Goal: Check status: Check status

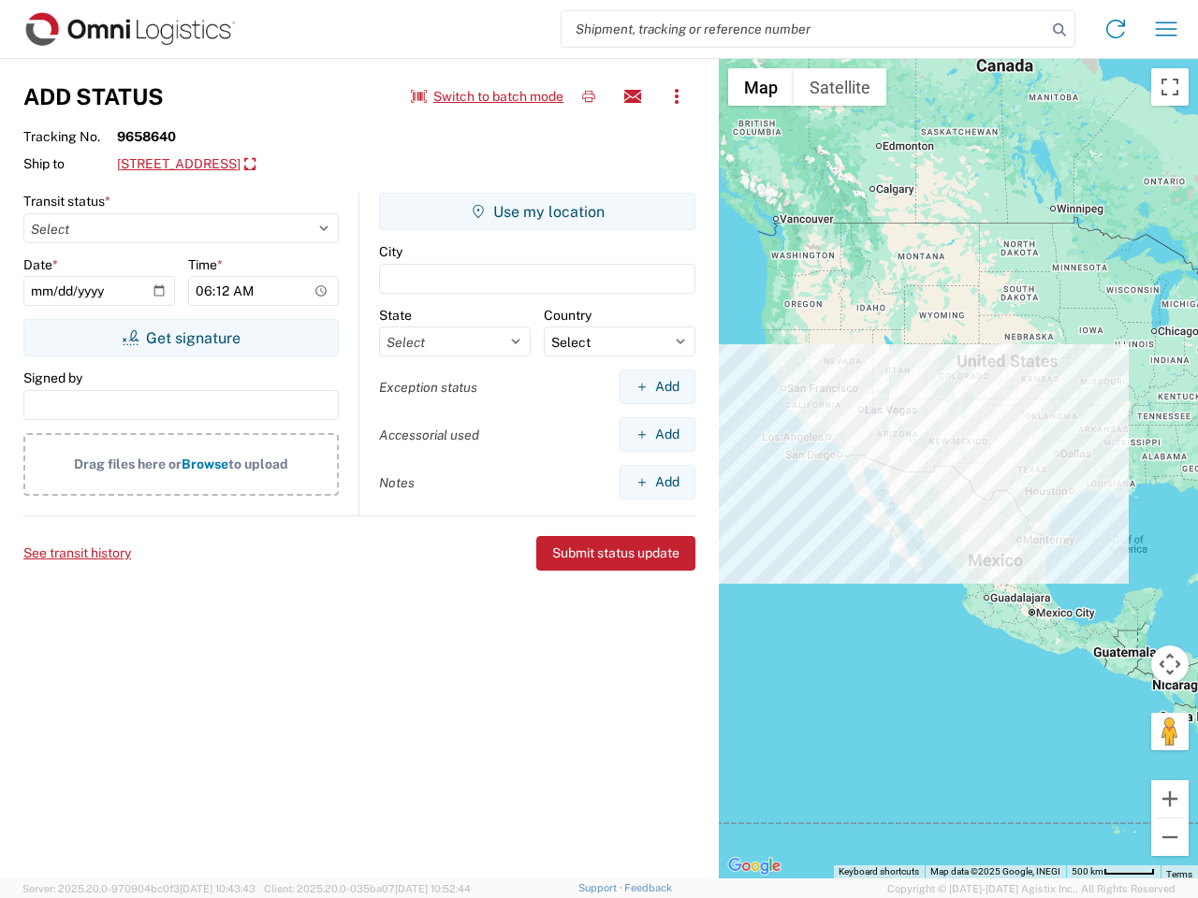
click at [804, 29] on input "search" at bounding box center [803, 29] width 485 height 36
click at [1059, 30] on icon at bounding box center [1059, 30] width 26 height 26
click at [1115, 29] on icon at bounding box center [1115, 29] width 30 height 30
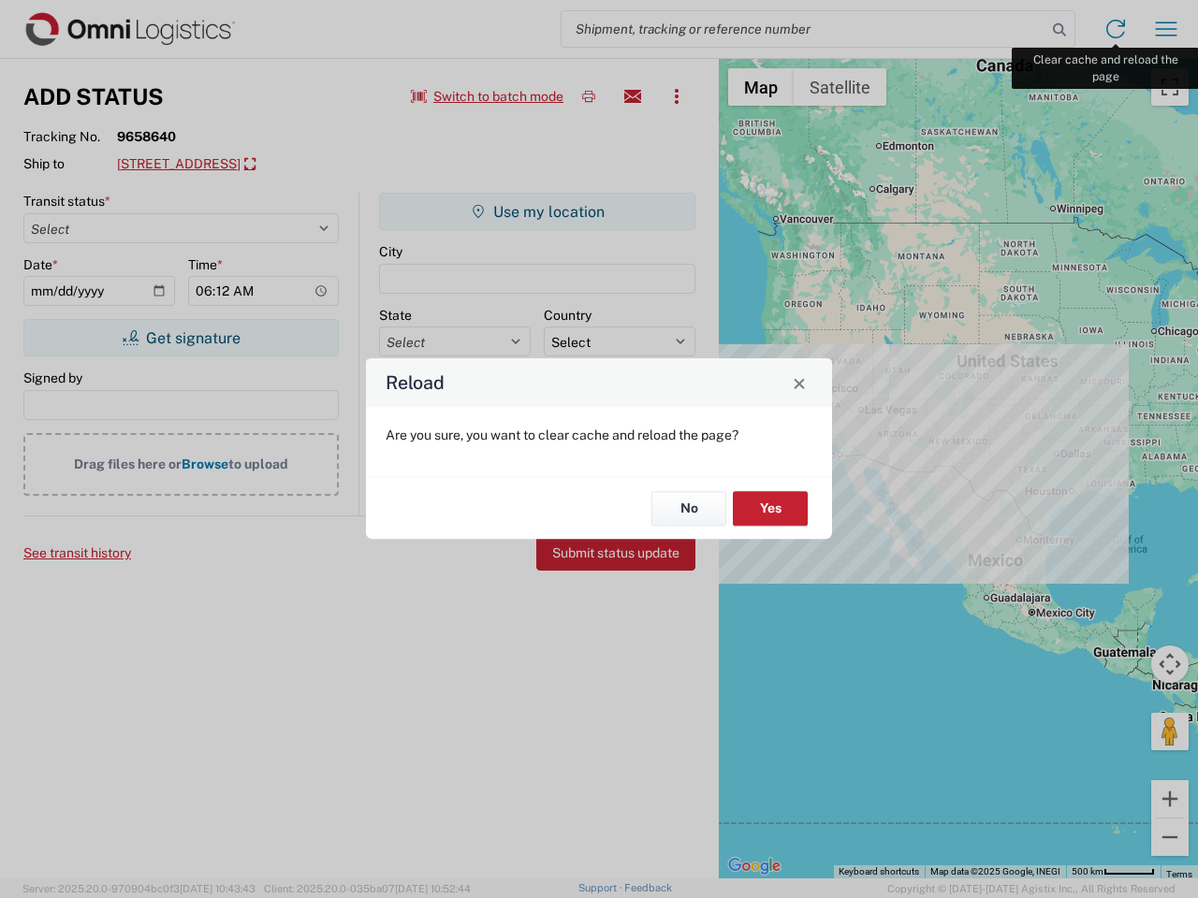
click at [1166, 29] on div "Reload Are you sure, you want to clear cache and reload the page? No Yes" at bounding box center [599, 449] width 1198 height 898
click at [488, 96] on div "Reload Are you sure, you want to clear cache and reload the page? No Yes" at bounding box center [599, 449] width 1198 height 898
click at [589, 96] on div "Reload Are you sure, you want to clear cache and reload the page? No Yes" at bounding box center [599, 449] width 1198 height 898
click at [633, 96] on div "Reload Are you sure, you want to clear cache and reload the page? No Yes" at bounding box center [599, 449] width 1198 height 898
click at [677, 96] on div "Reload Are you sure, you want to clear cache and reload the page? No Yes" at bounding box center [599, 449] width 1198 height 898
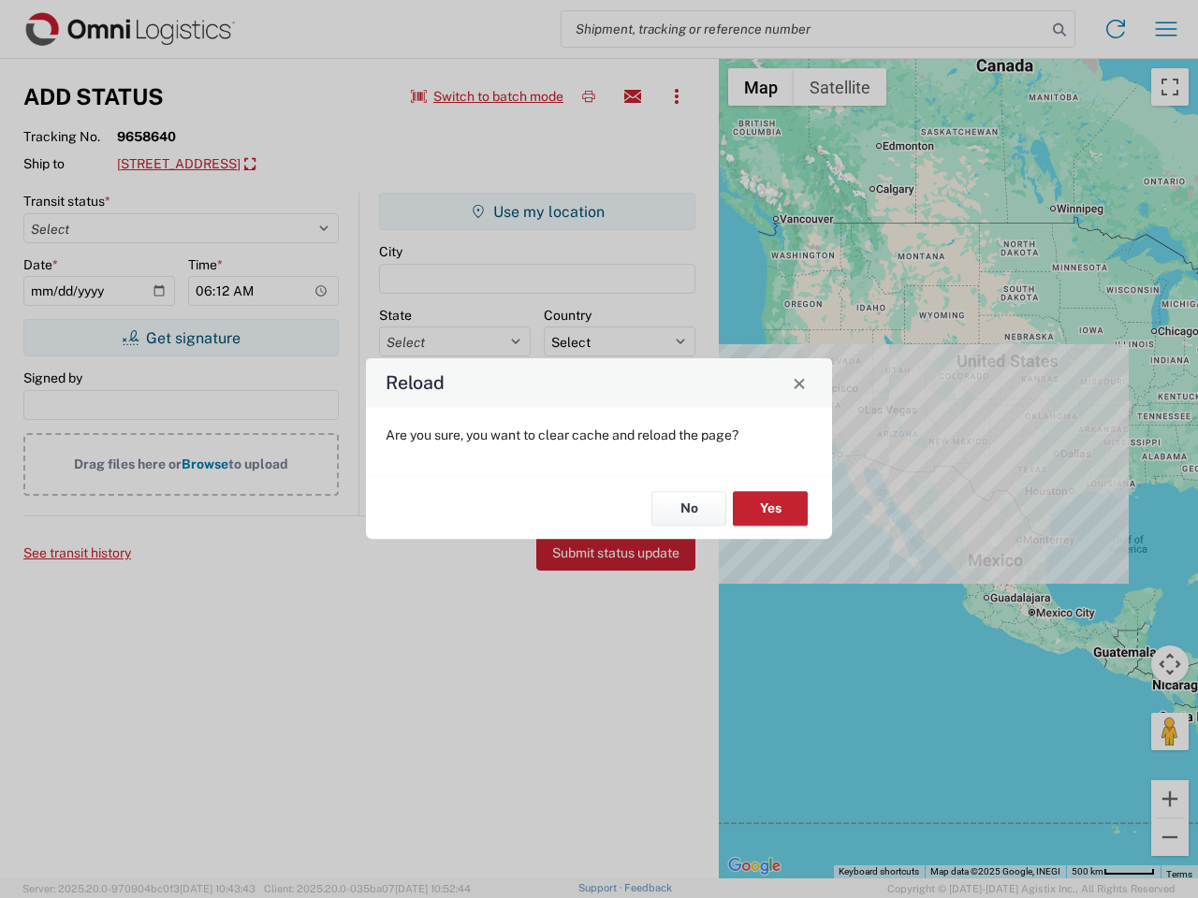
click at [267, 165] on div "Reload Are you sure, you want to clear cache and reload the page? No Yes" at bounding box center [599, 449] width 1198 height 898
click at [181, 338] on div "Reload Are you sure, you want to clear cache and reload the page? No Yes" at bounding box center [599, 449] width 1198 height 898
